Goal: Use online tool/utility: Utilize a website feature to perform a specific function

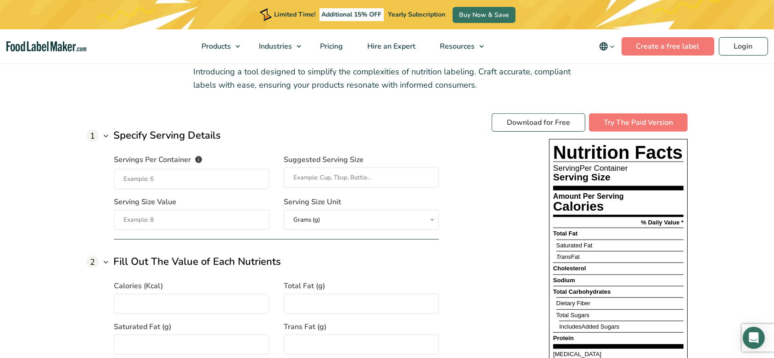
scroll to position [612, 0]
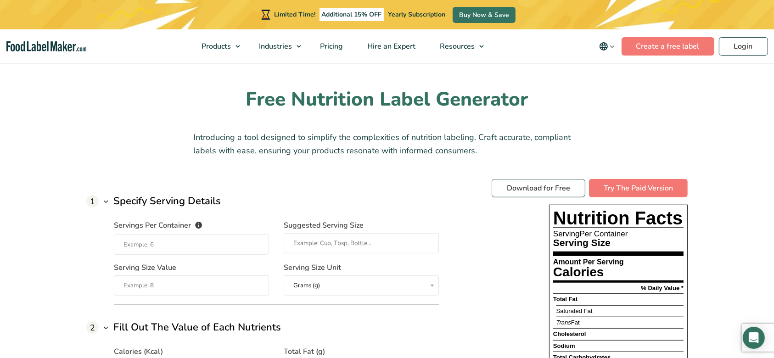
click at [135, 247] on input "Servings Per Container The number of servings that each package of your product…" at bounding box center [191, 245] width 155 height 20
type input "25"
click at [341, 244] on input "Suggested Serving Size" at bounding box center [361, 243] width 155 height 20
click at [320, 241] on input "Suggested Serving Size" at bounding box center [361, 243] width 155 height 20
type input "5"
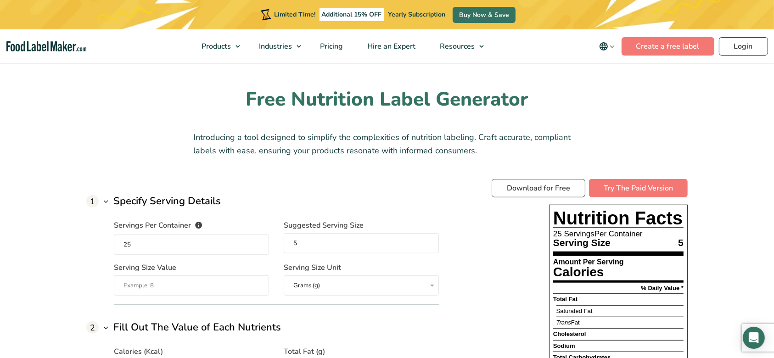
click at [300, 288] on select "Grams (g) Milliliters (mL)" at bounding box center [361, 285] width 155 height 20
click at [284, 275] on select "Grams (g) Milliliters (mL)" at bounding box center [361, 285] width 155 height 20
click at [183, 282] on input "Serving Size Value" at bounding box center [191, 285] width 155 height 20
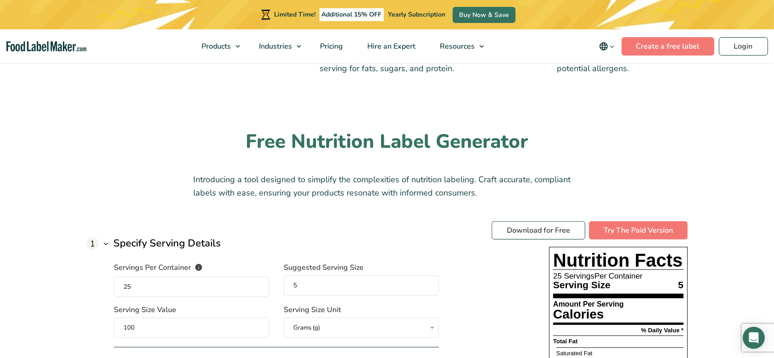
scroll to position [551, 0]
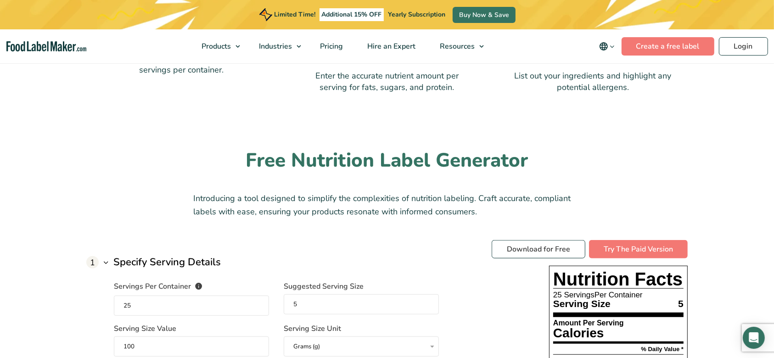
type input "100"
click at [334, 302] on input "5" at bounding box center [361, 304] width 155 height 20
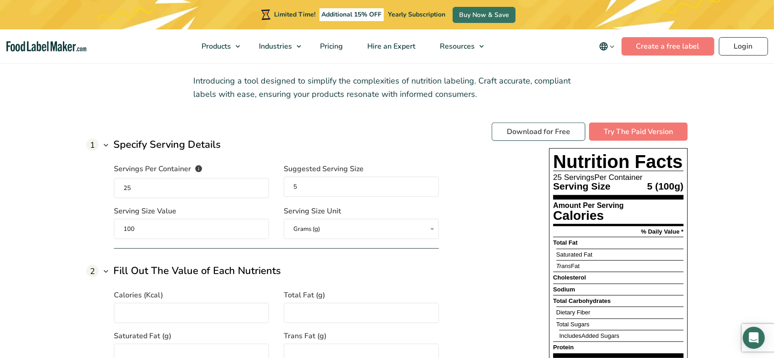
scroll to position [673, 0]
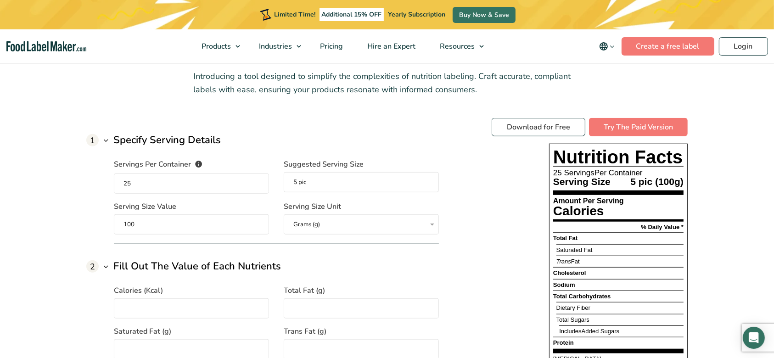
click at [318, 179] on input "5 pic" at bounding box center [361, 182] width 155 height 20
type input "5 pieces"
click at [134, 307] on input "Calories (Kcal)" at bounding box center [191, 308] width 155 height 20
click at [126, 310] on input "Calories (Kcal)" at bounding box center [191, 308] width 155 height 20
type input "200"
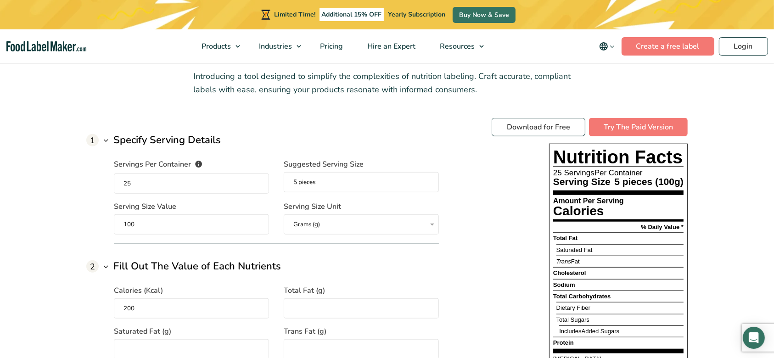
click at [303, 307] on input "Total Fat (g)" at bounding box center [361, 308] width 155 height 20
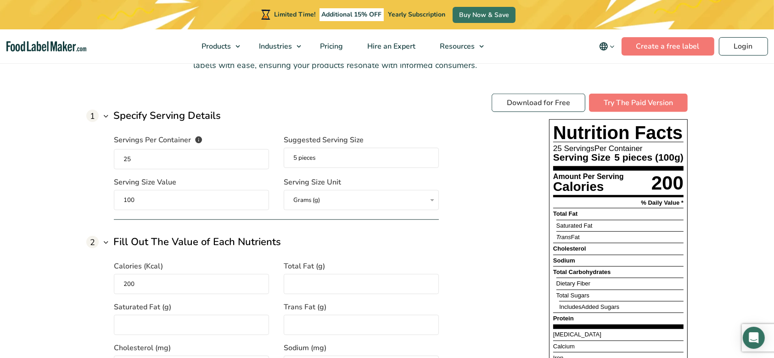
scroll to position [734, 0]
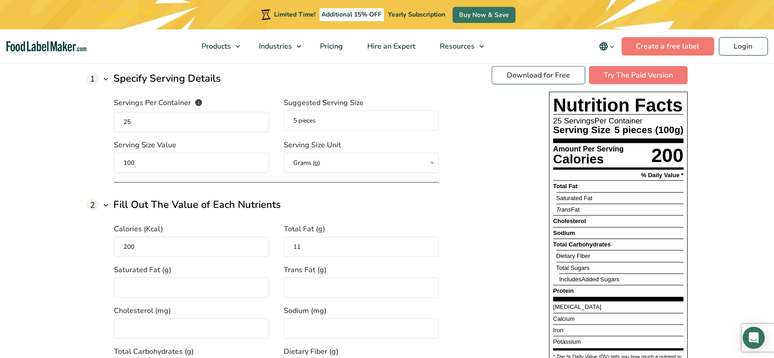
type input "11"
click at [152, 281] on input "Saturated Fat (g)" at bounding box center [191, 288] width 155 height 20
type input "2"
click at [333, 285] on input "Trans Fat (g)" at bounding box center [361, 288] width 155 height 20
type input "0"
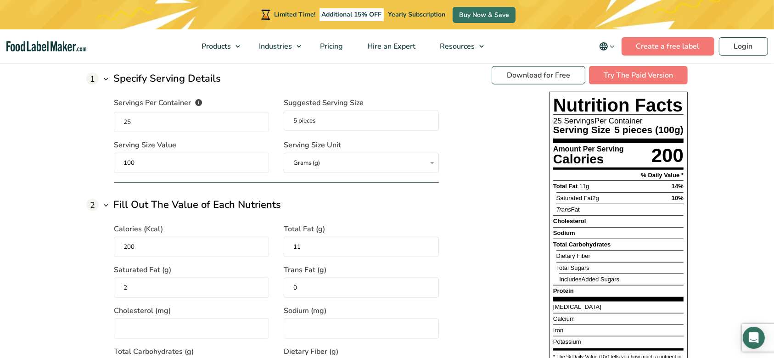
click at [132, 330] on input "Cholesterol (mg)" at bounding box center [191, 329] width 155 height 20
type input "55"
click at [317, 330] on input "Sodium (mg)" at bounding box center [361, 329] width 155 height 20
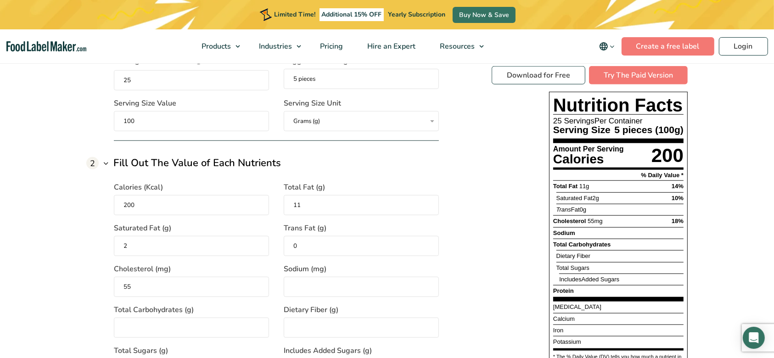
scroll to position [795, 0]
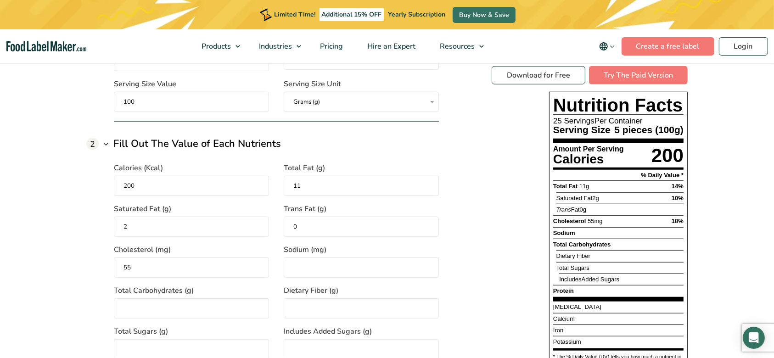
click at [130, 306] on input "Total Carbohydrates (g)" at bounding box center [191, 308] width 155 height 20
click at [326, 263] on input "Sodium (mg)" at bounding box center [361, 267] width 155 height 20
type input "640"
click at [184, 303] on input "Total Carbohydrates (g)" at bounding box center [191, 308] width 155 height 20
type input "16"
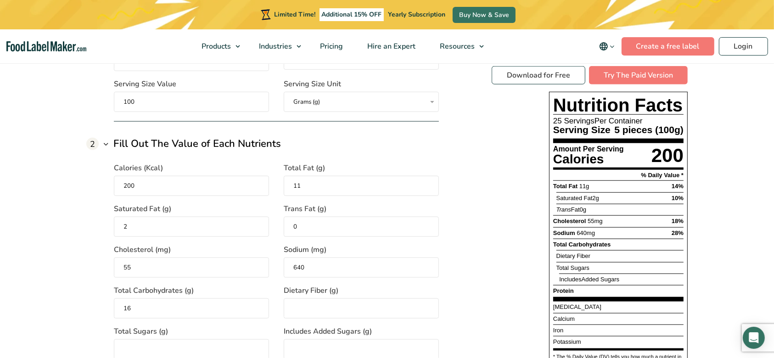
click at [317, 304] on input "Dietary Fiber (g)" at bounding box center [361, 308] width 155 height 20
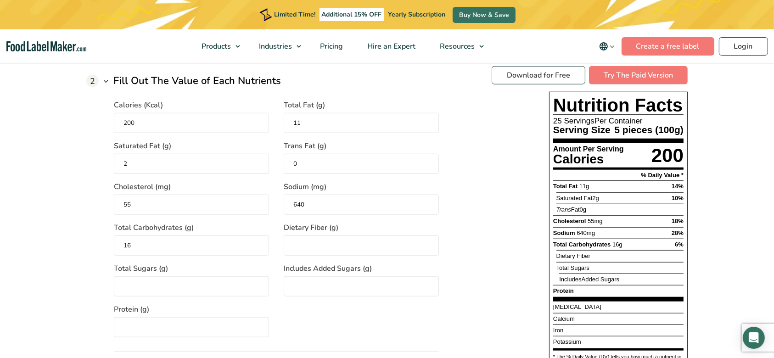
scroll to position [918, 0]
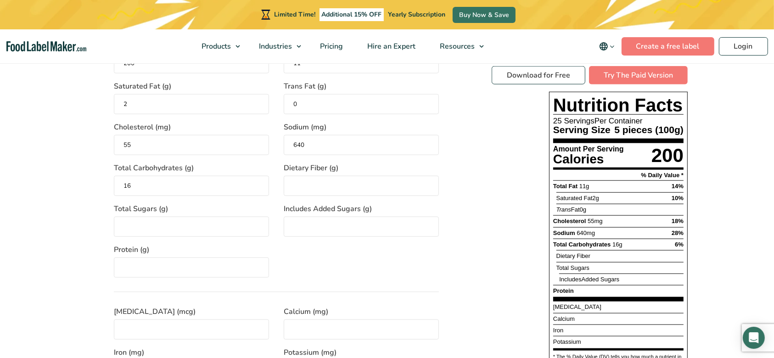
click at [145, 231] on input "Total Sugars (g)" at bounding box center [191, 227] width 155 height 20
type input "0"
click at [334, 220] on input "Includes Added Sugars (g)" at bounding box center [361, 227] width 155 height 20
type input "0"
click at [328, 189] on input "Dietary Fiber (g)" at bounding box center [361, 186] width 155 height 20
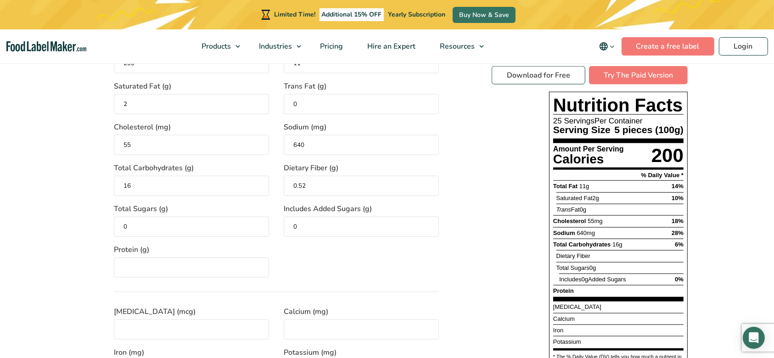
type input "0.52"
click at [437, 270] on div "Calories (Kcal) 200 Total Fat (g) 11 Saturated Fat (g) 2 Trans Fat (g) 0 Choles…" at bounding box center [276, 153] width 325 height 249
click at [149, 263] on input "Protein (g)" at bounding box center [191, 267] width 155 height 20
type input "8"
click at [164, 329] on input "[MEDICAL_DATA] (mcg)" at bounding box center [191, 329] width 155 height 20
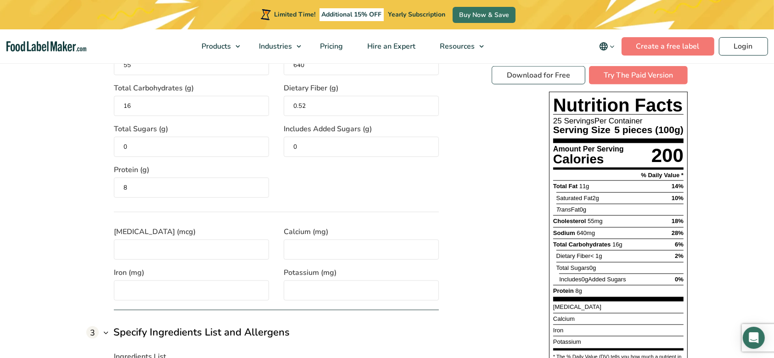
scroll to position [979, 0]
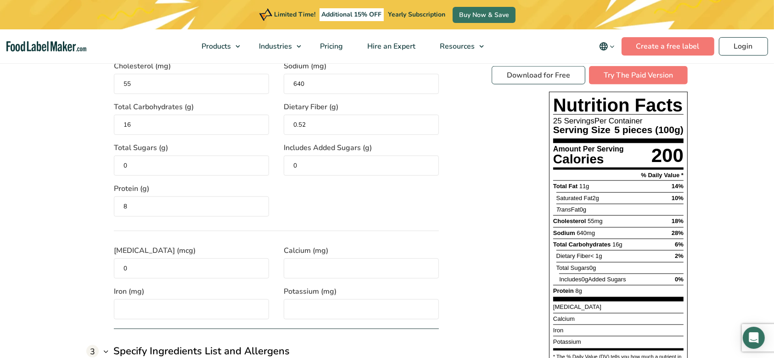
type input "0"
click at [317, 261] on input "Calcium (mg)" at bounding box center [361, 268] width 155 height 20
type input "35"
click at [134, 307] on input "Iron (mg)" at bounding box center [191, 309] width 155 height 20
type input "0"
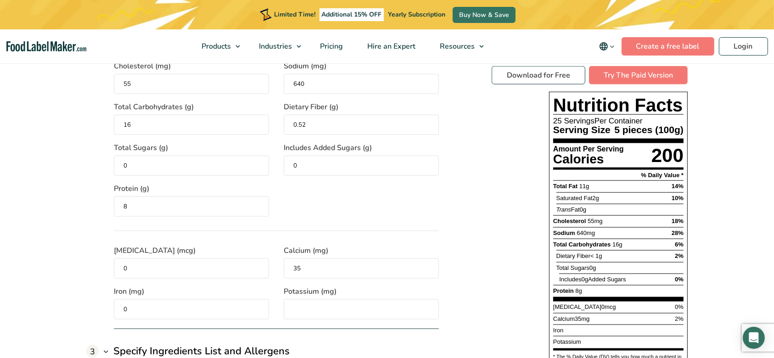
click at [352, 309] on input "Potassium (mg)" at bounding box center [361, 309] width 155 height 20
type input "65"
click at [475, 240] on div "1 Specify Serving Details Servings Per Container The number of servings that ea…" at bounding box center [386, 201] width 601 height 778
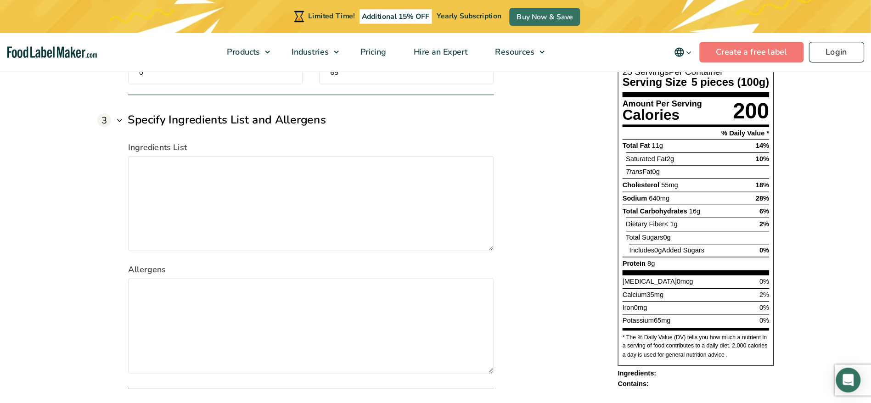
scroll to position [1224, 0]
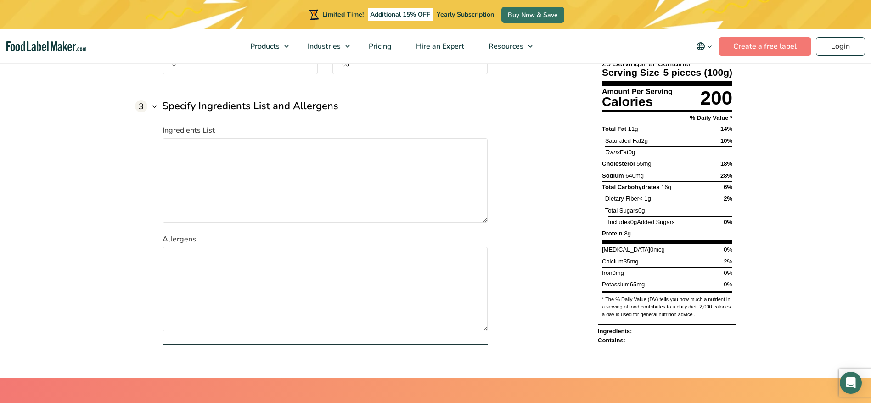
drag, startPoint x: 756, startPoint y: 0, endPoint x: 561, endPoint y: 287, distance: 346.9
click at [561, 287] on div "Download for Free Try The Paid Version Nutrition Facts 25 Servings Per Containe…" at bounding box center [638, 177] width 196 height 336
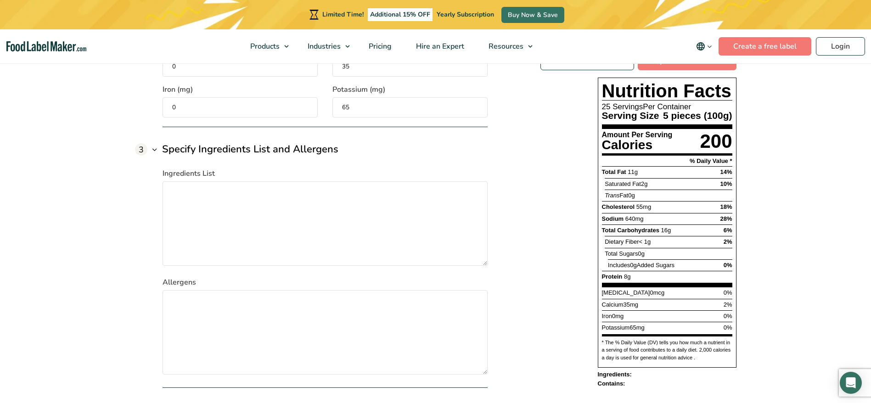
scroll to position [1169, 0]
